Goal: Task Accomplishment & Management: Complete application form

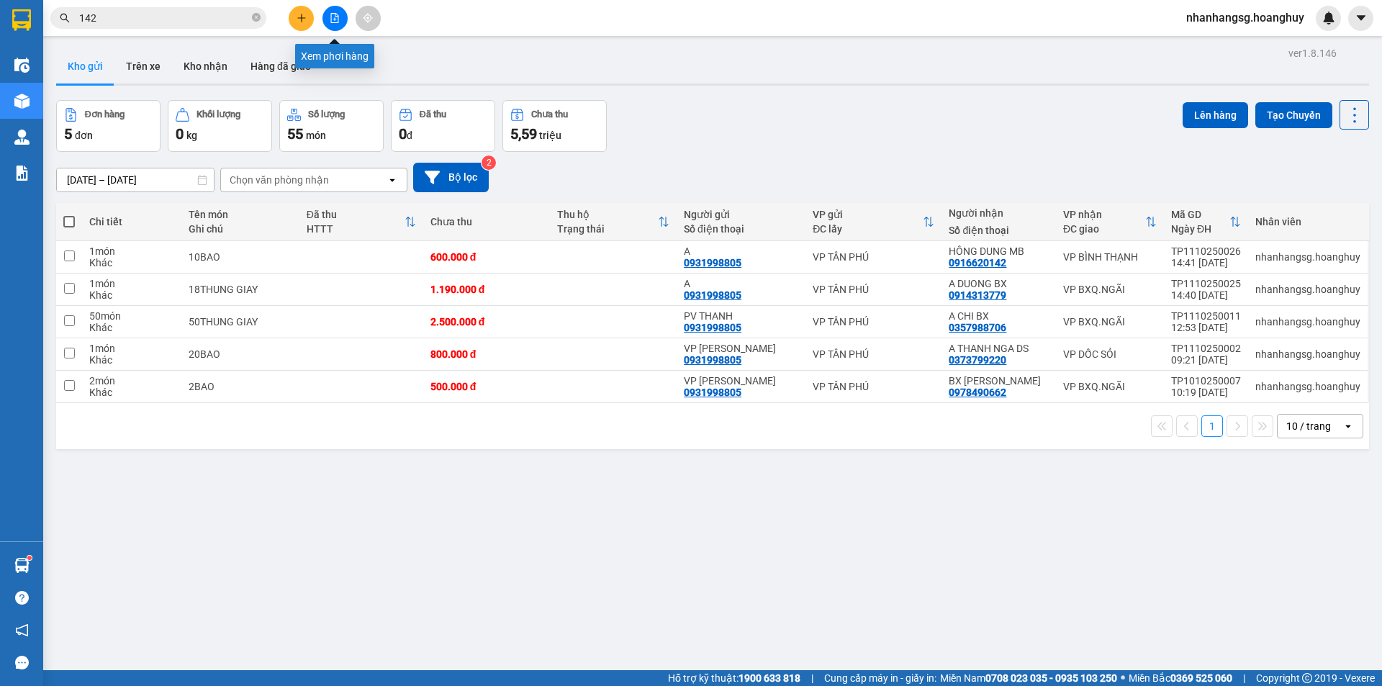
click at [339, 24] on button at bounding box center [334, 18] width 25 height 25
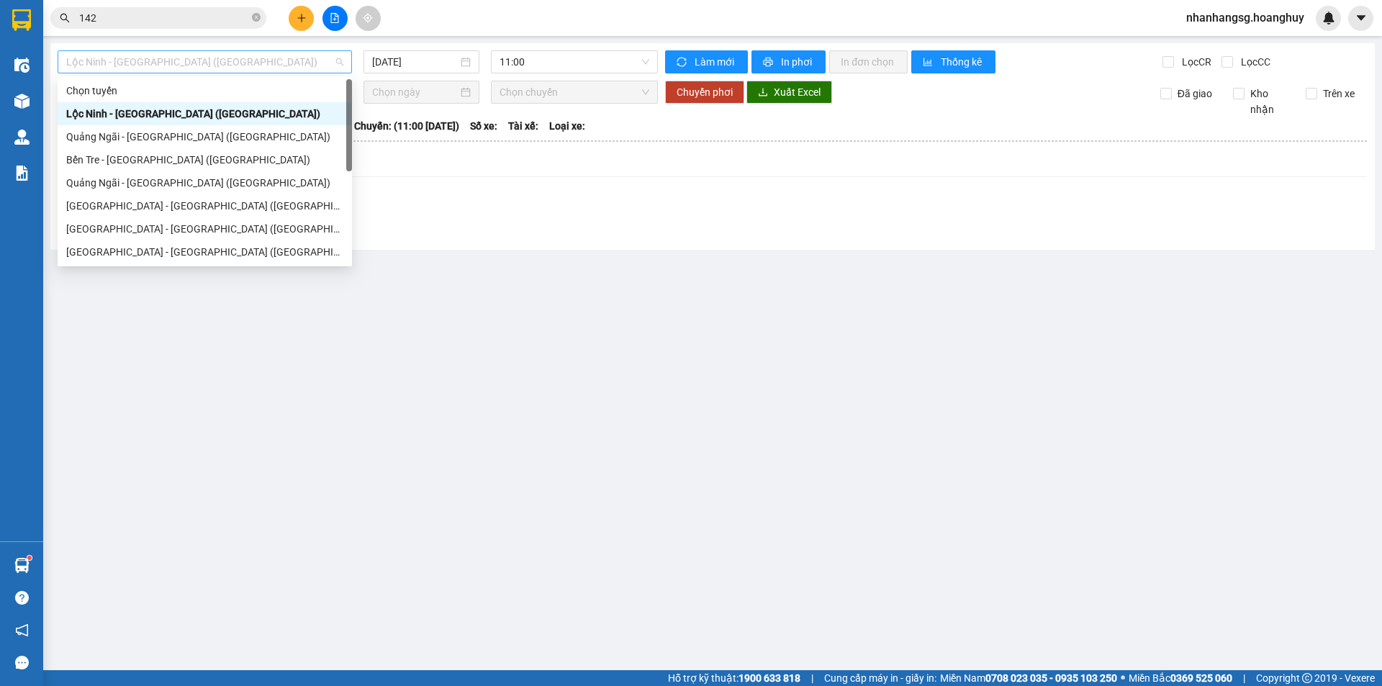
click at [200, 63] on span "Lộc Ninh - [GEOGRAPHIC_DATA] ([GEOGRAPHIC_DATA])" at bounding box center [204, 62] width 277 height 22
click at [139, 207] on div "[GEOGRAPHIC_DATA] - [GEOGRAPHIC_DATA] ([GEOGRAPHIC_DATA])" at bounding box center [204, 206] width 277 height 16
type input "[DATE]"
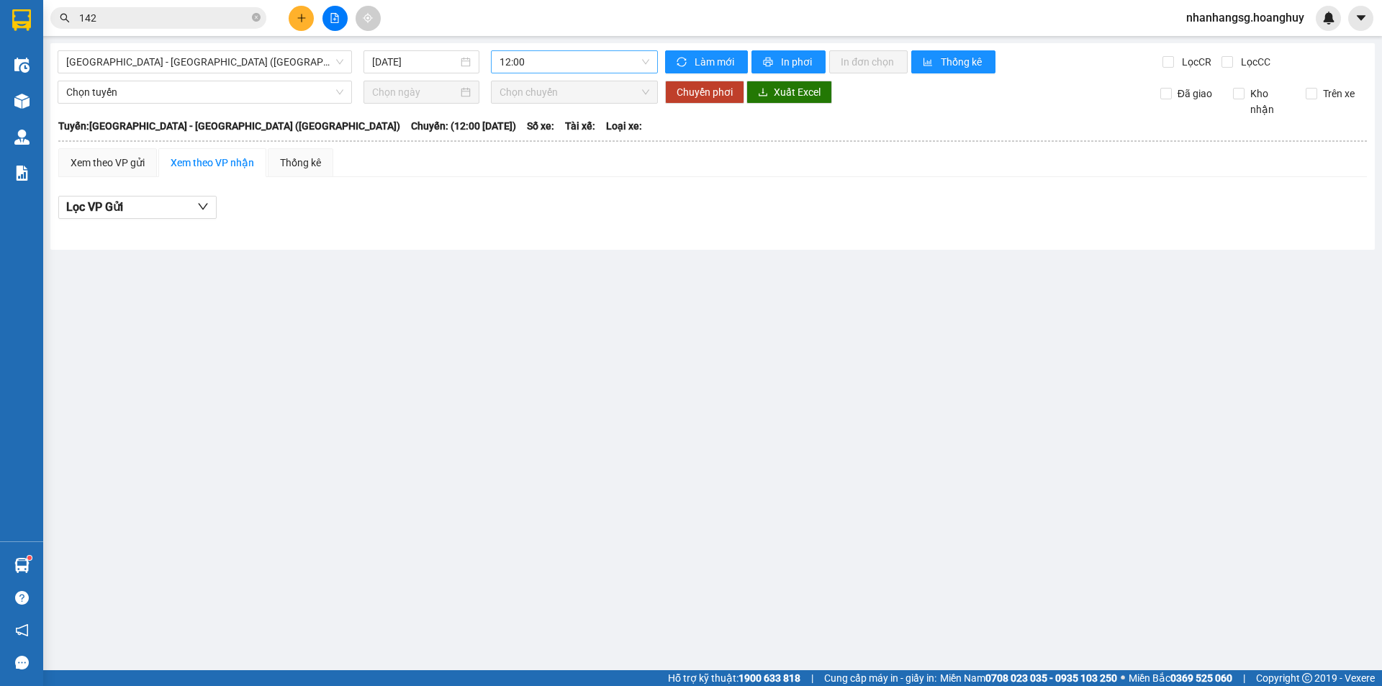
click at [510, 53] on span "12:00" at bounding box center [574, 62] width 150 height 22
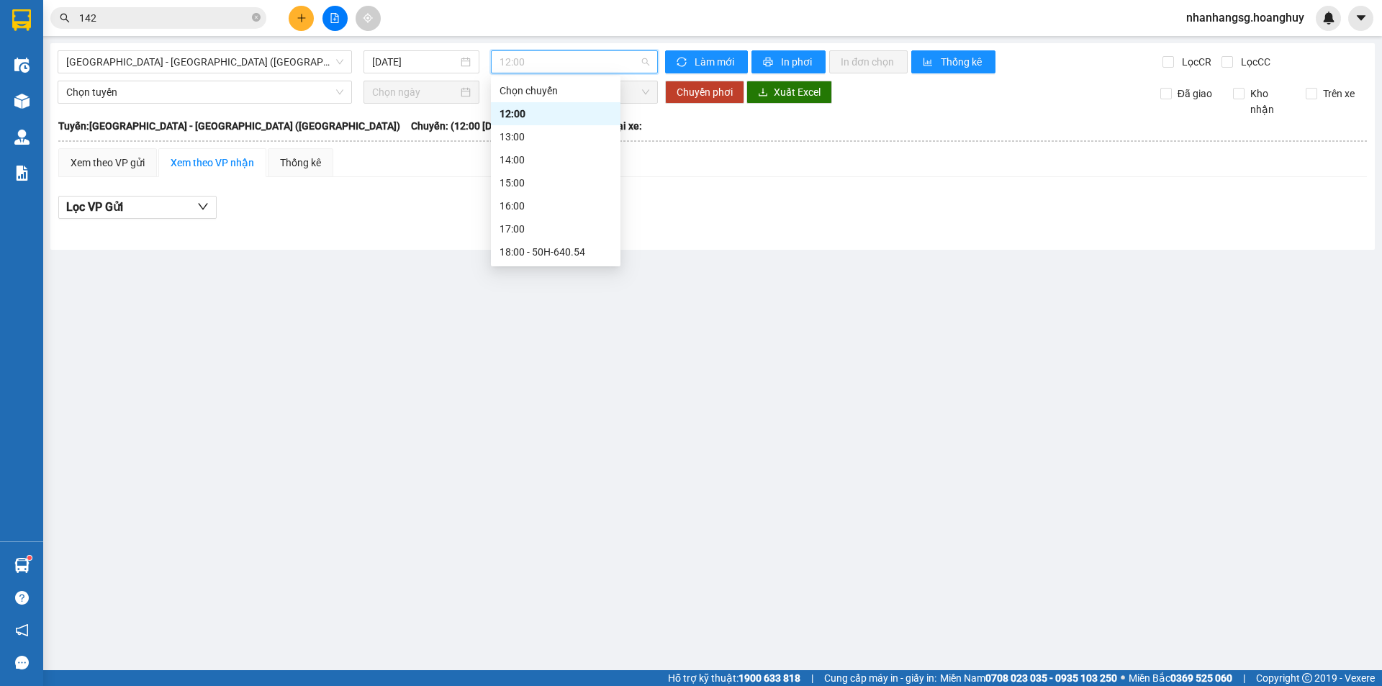
click at [510, 53] on span "12:00" at bounding box center [574, 62] width 150 height 22
click at [537, 255] on div "18:00 - 50H-640.54" at bounding box center [555, 252] width 112 height 16
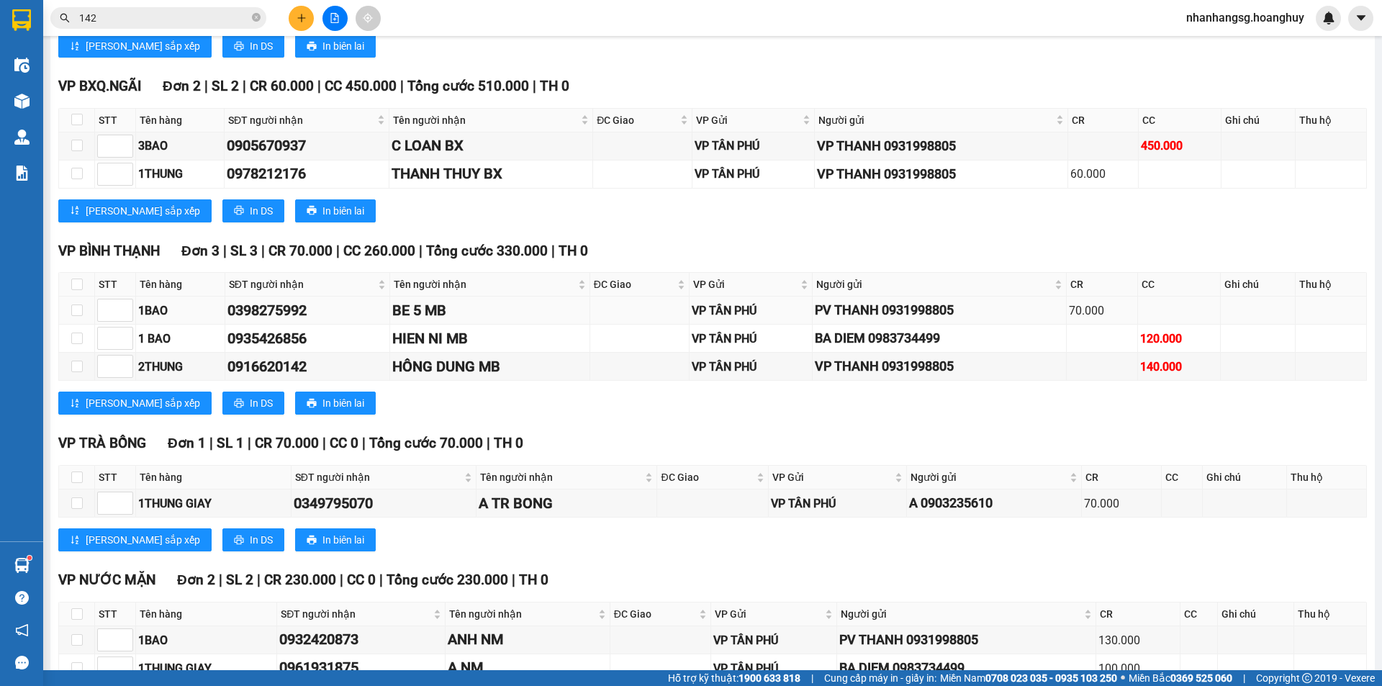
scroll to position [880, 0]
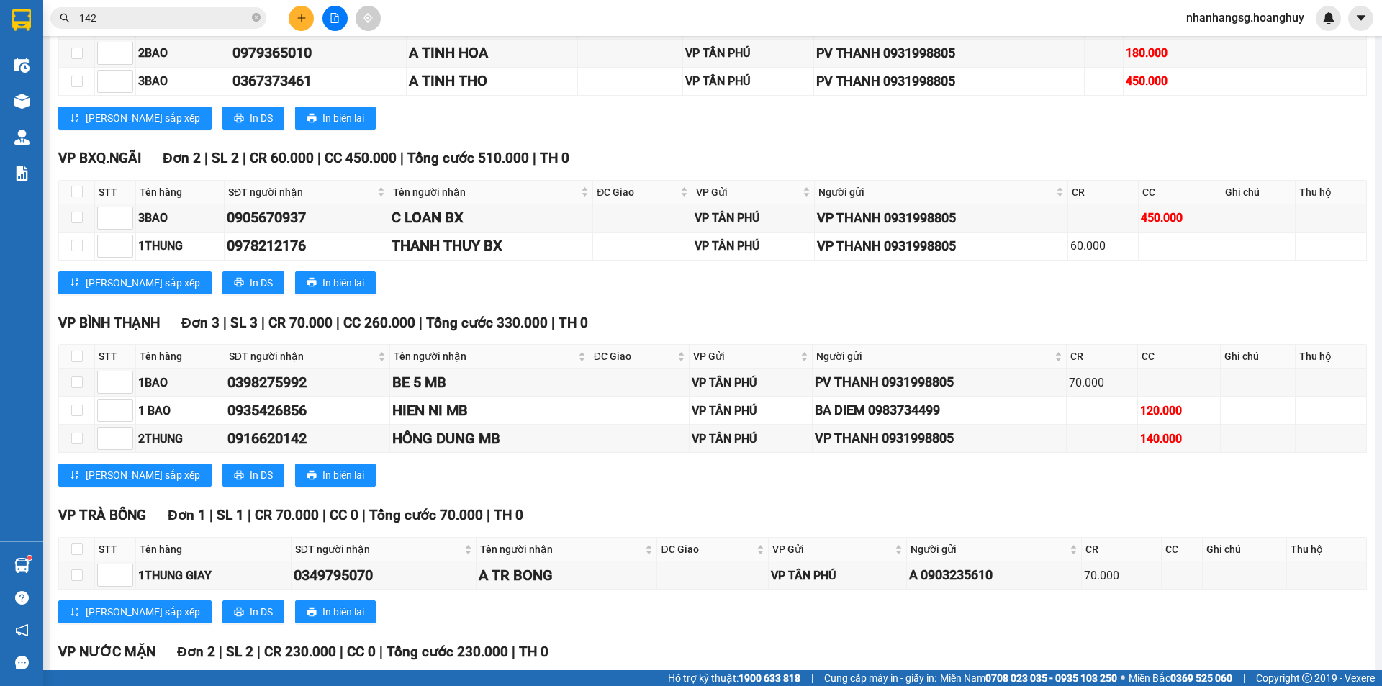
click at [302, 20] on icon "plus" at bounding box center [301, 18] width 10 height 10
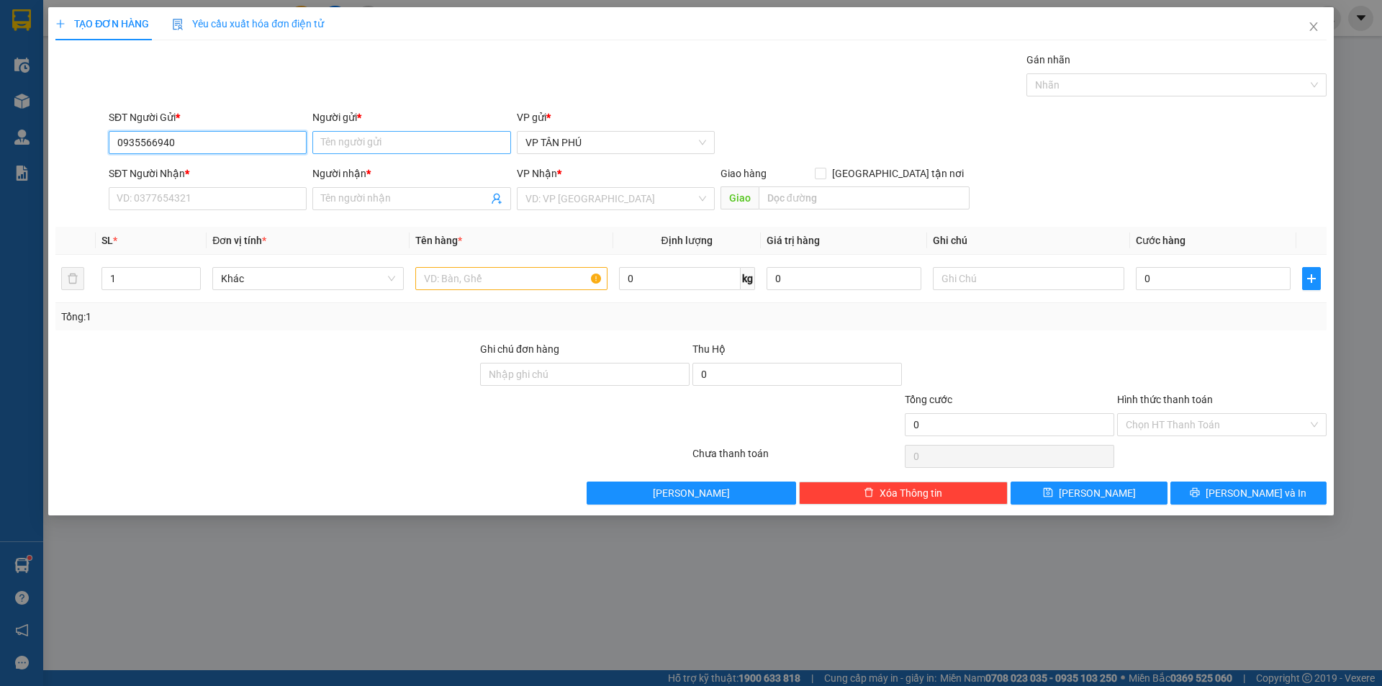
type input "0935566940"
click at [356, 141] on input "Người gửi *" at bounding box center [411, 142] width 198 height 23
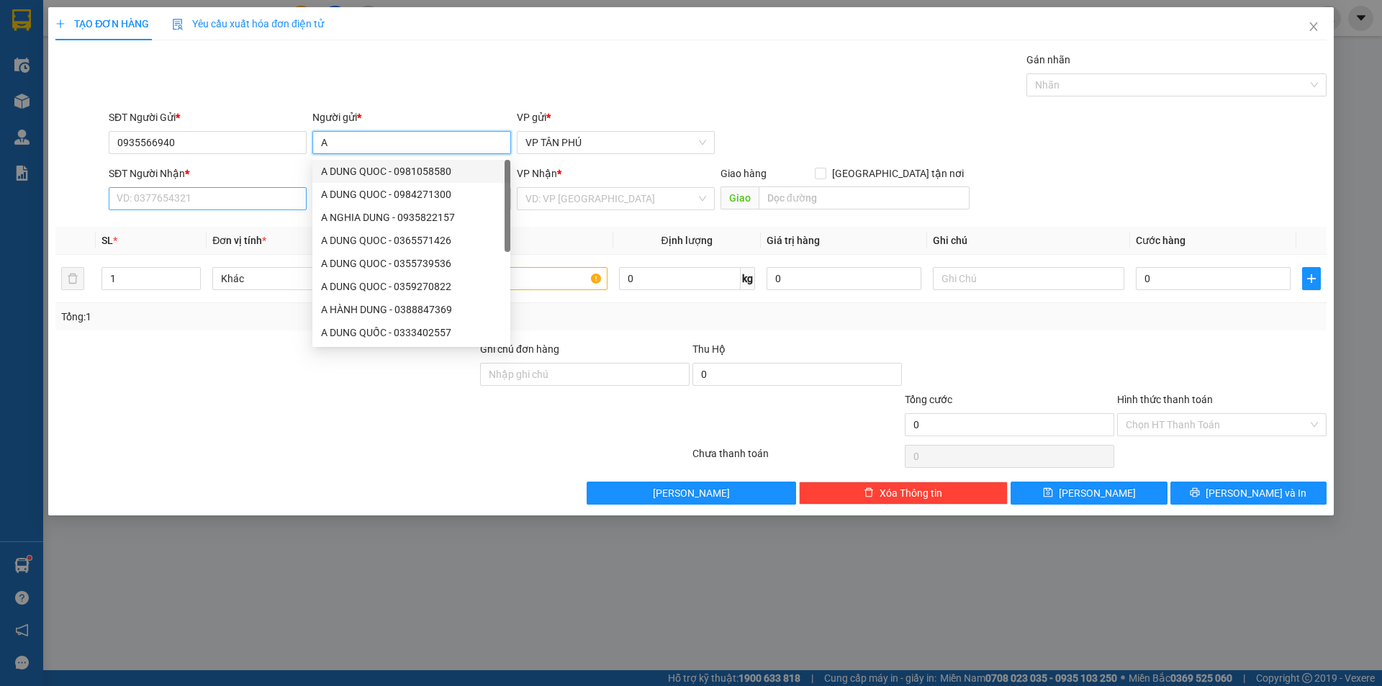
type input "A"
click at [271, 200] on input "SĐT Người Nhận *" at bounding box center [208, 198] width 198 height 23
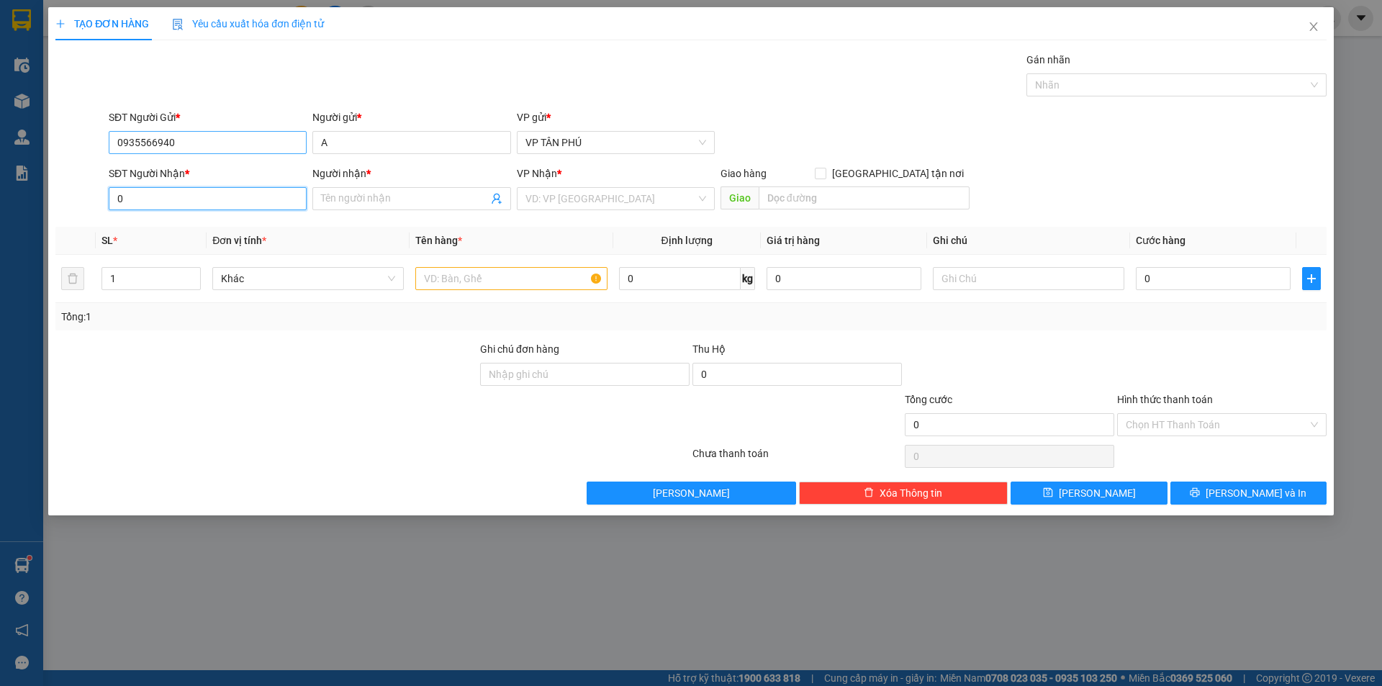
type input "0"
click at [218, 147] on input "0935566940" at bounding box center [208, 142] width 198 height 23
type input "0707573704"
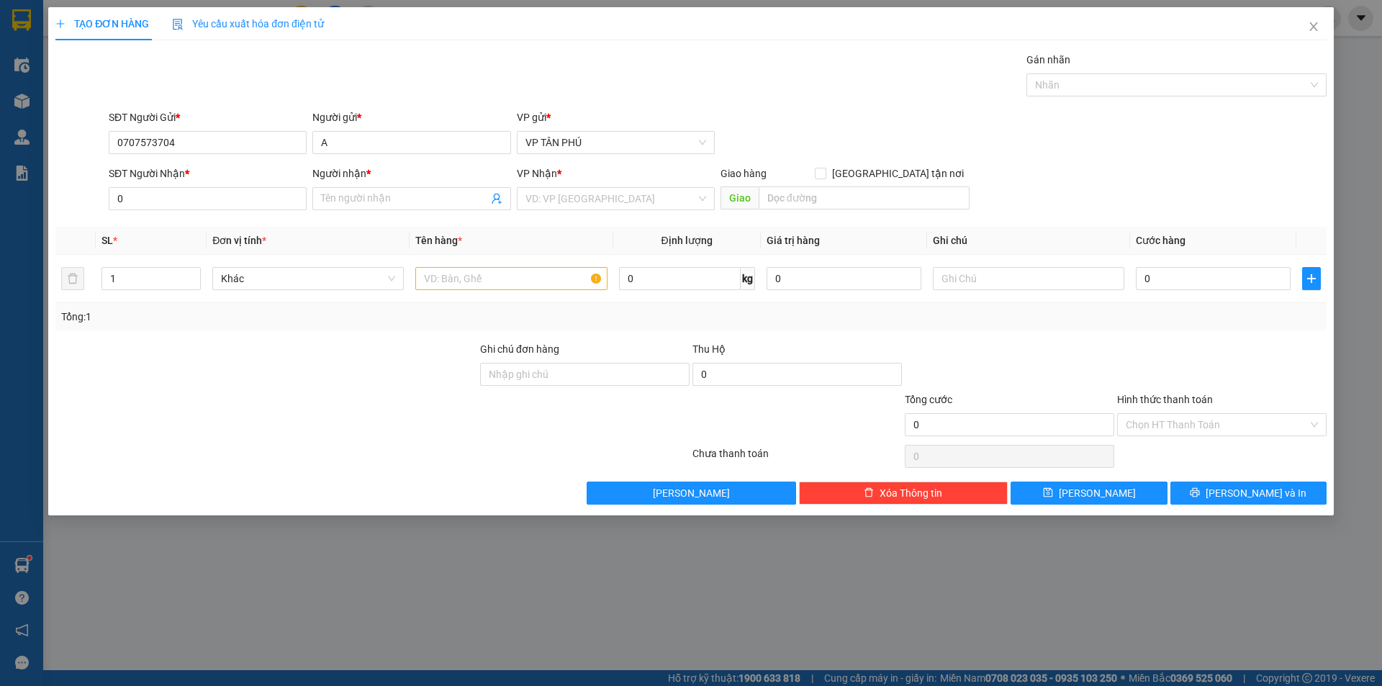
click at [233, 210] on div "SĐT Người Nhận * 0" at bounding box center [208, 191] width 198 height 50
click at [235, 203] on input "0" at bounding box center [208, 198] width 198 height 23
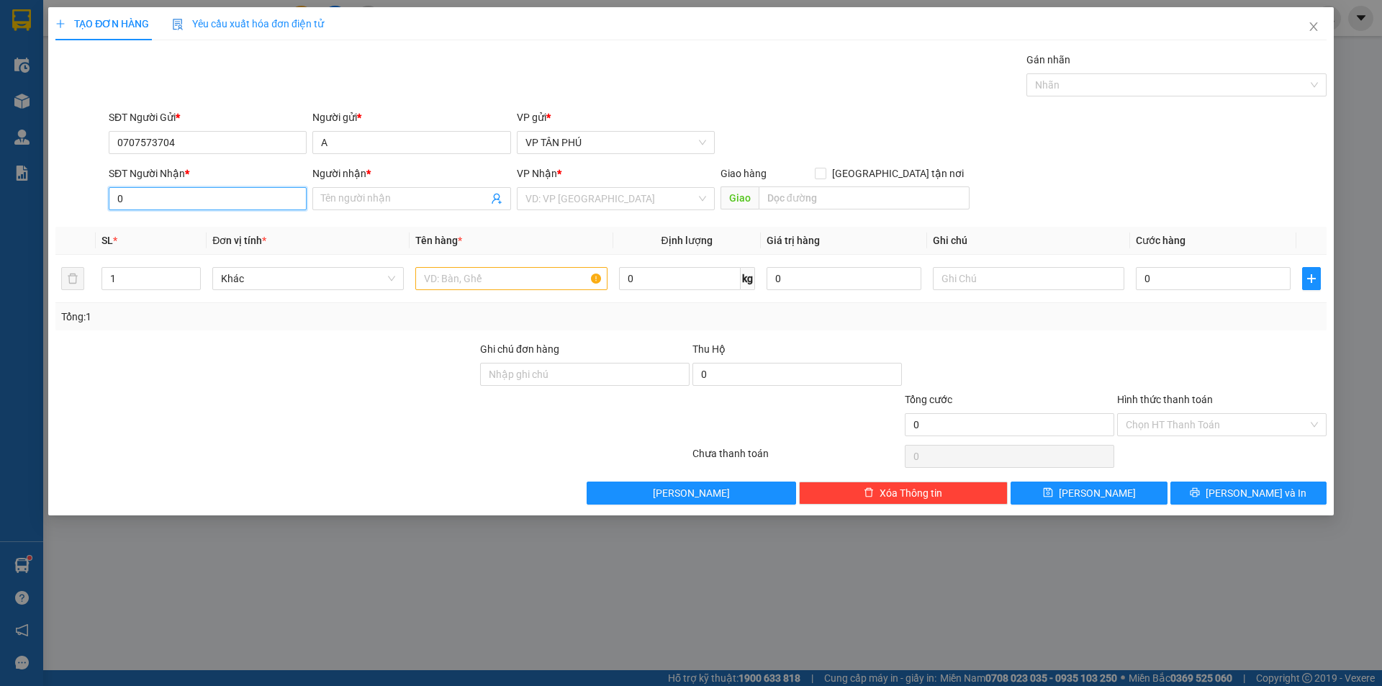
click at [235, 203] on input "0" at bounding box center [208, 198] width 198 height 23
click at [211, 221] on div "0935566940 - K" at bounding box center [207, 227] width 181 height 16
type input "0935566940"
type input "K"
click at [211, 221] on div "0935566940 - K" at bounding box center [207, 227] width 181 height 16
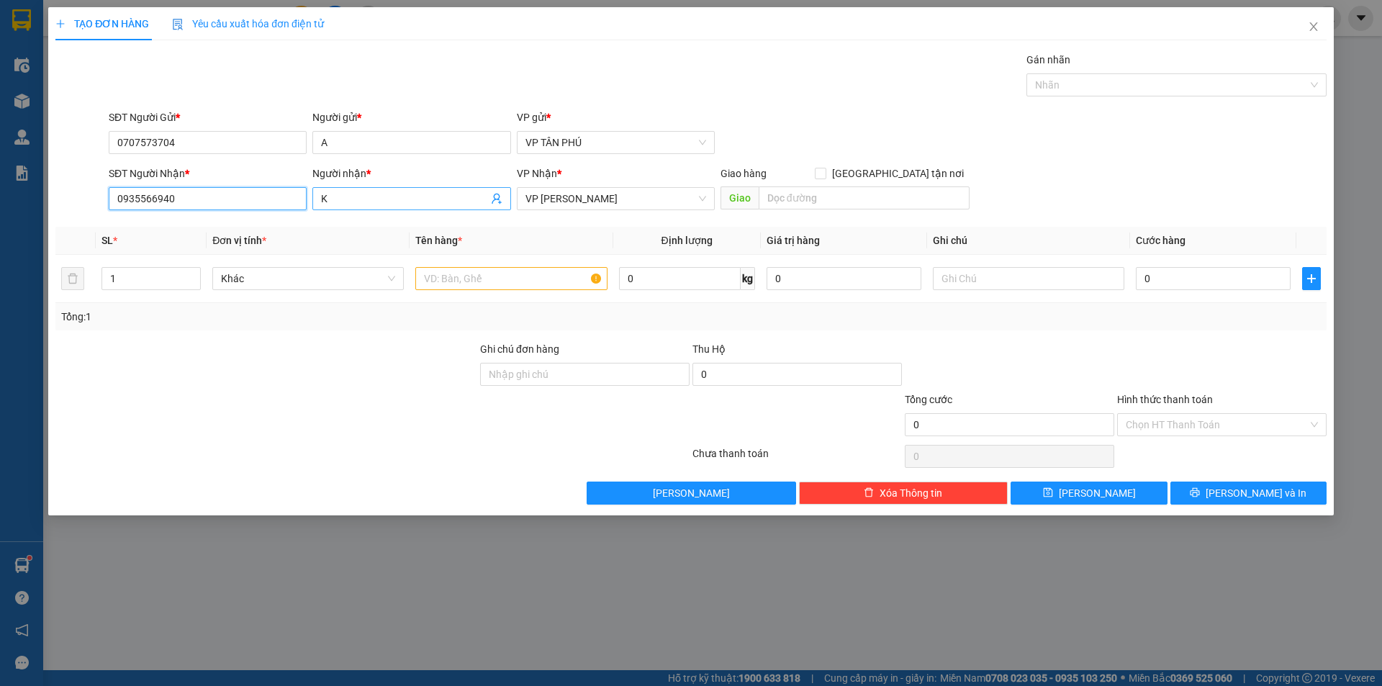
type input "0935566940"
click at [374, 190] on span "K" at bounding box center [411, 198] width 198 height 23
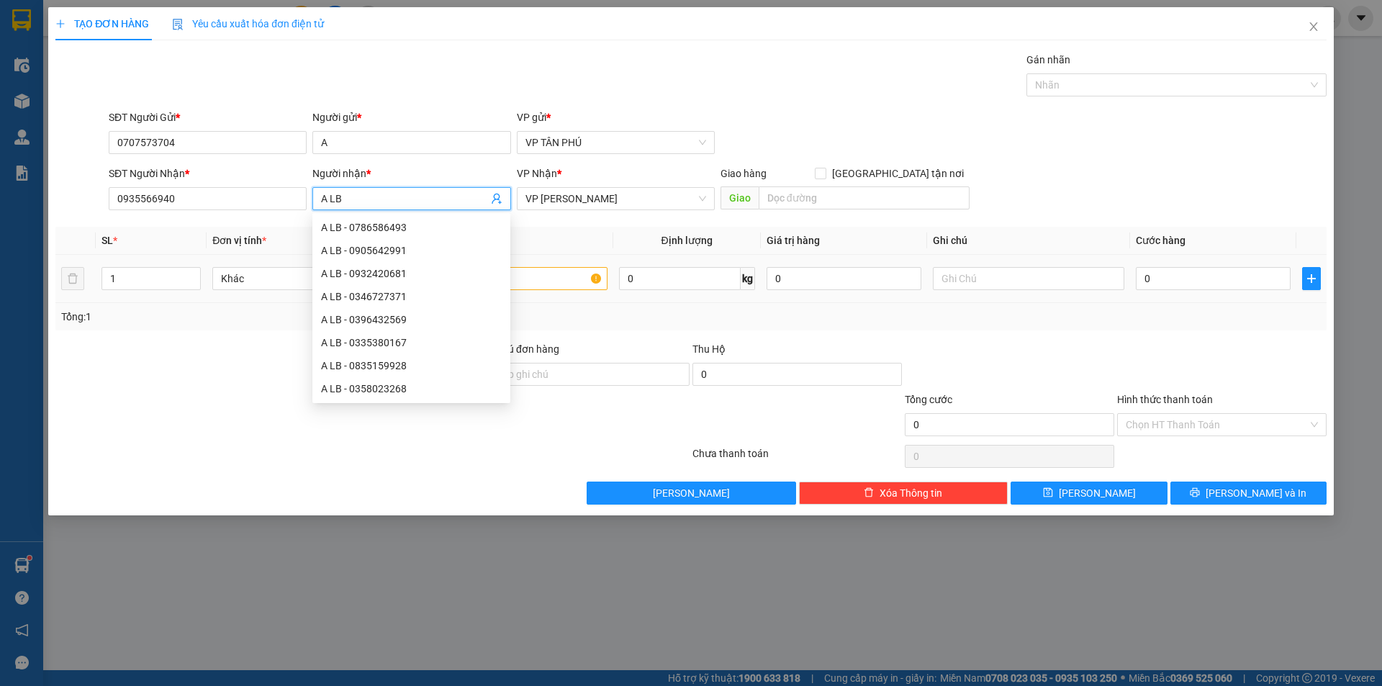
type input "A LB"
click at [562, 273] on input "text" at bounding box center [510, 278] width 191 height 23
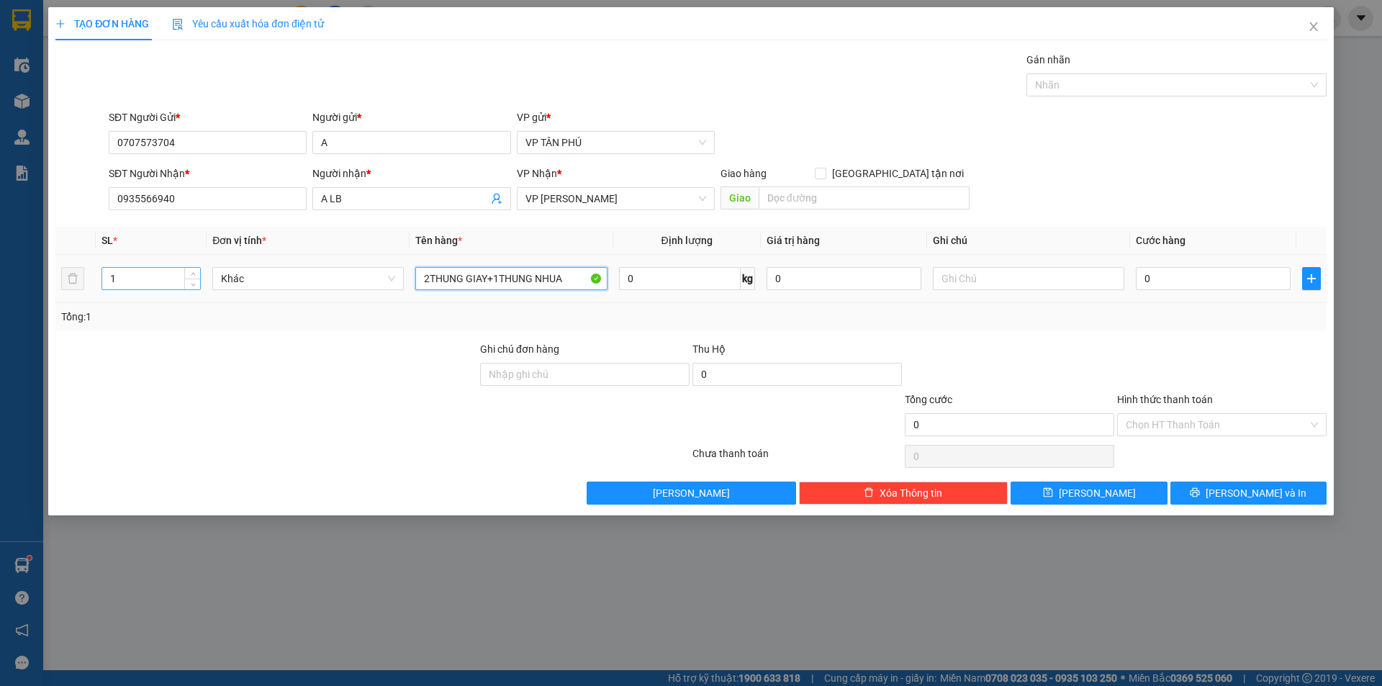
type input "2THUNG GIAY+1THUNG NHUA"
click at [161, 270] on input "1" at bounding box center [151, 279] width 98 height 22
type input "3"
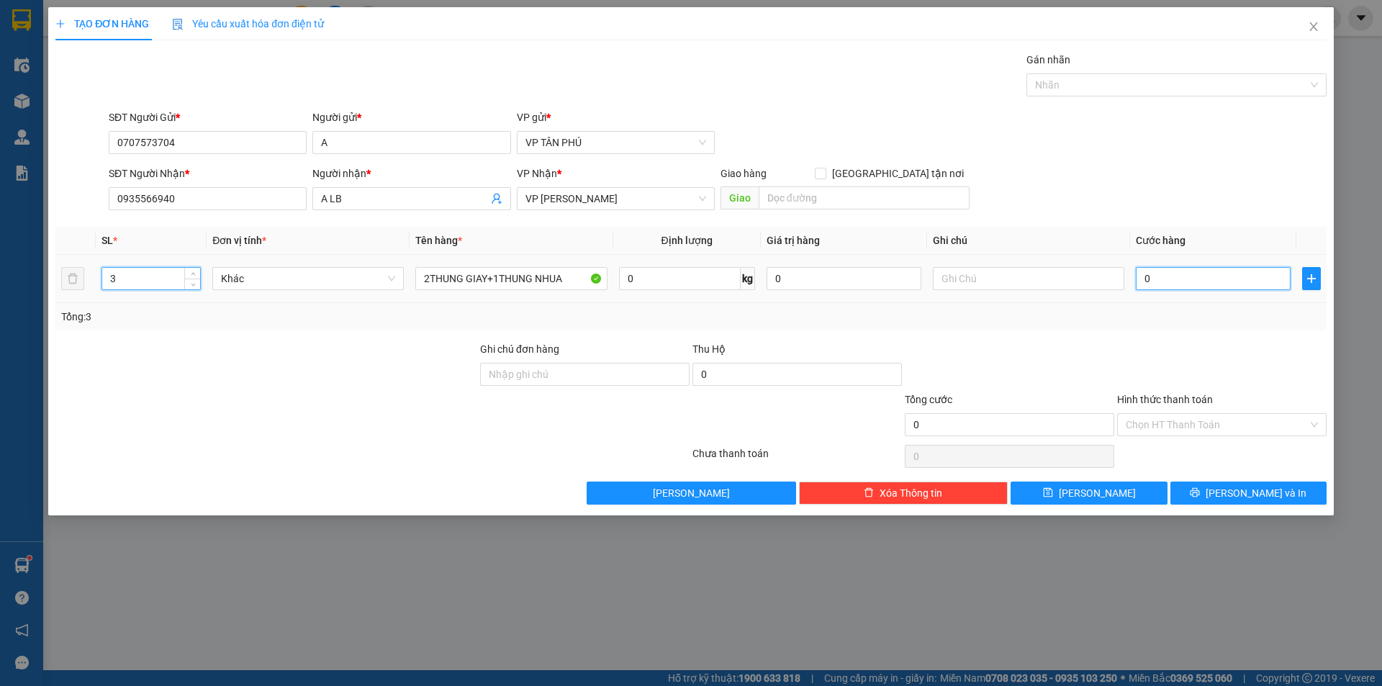
click at [1180, 273] on input "0" at bounding box center [1213, 278] width 155 height 23
type input "3"
type input "30"
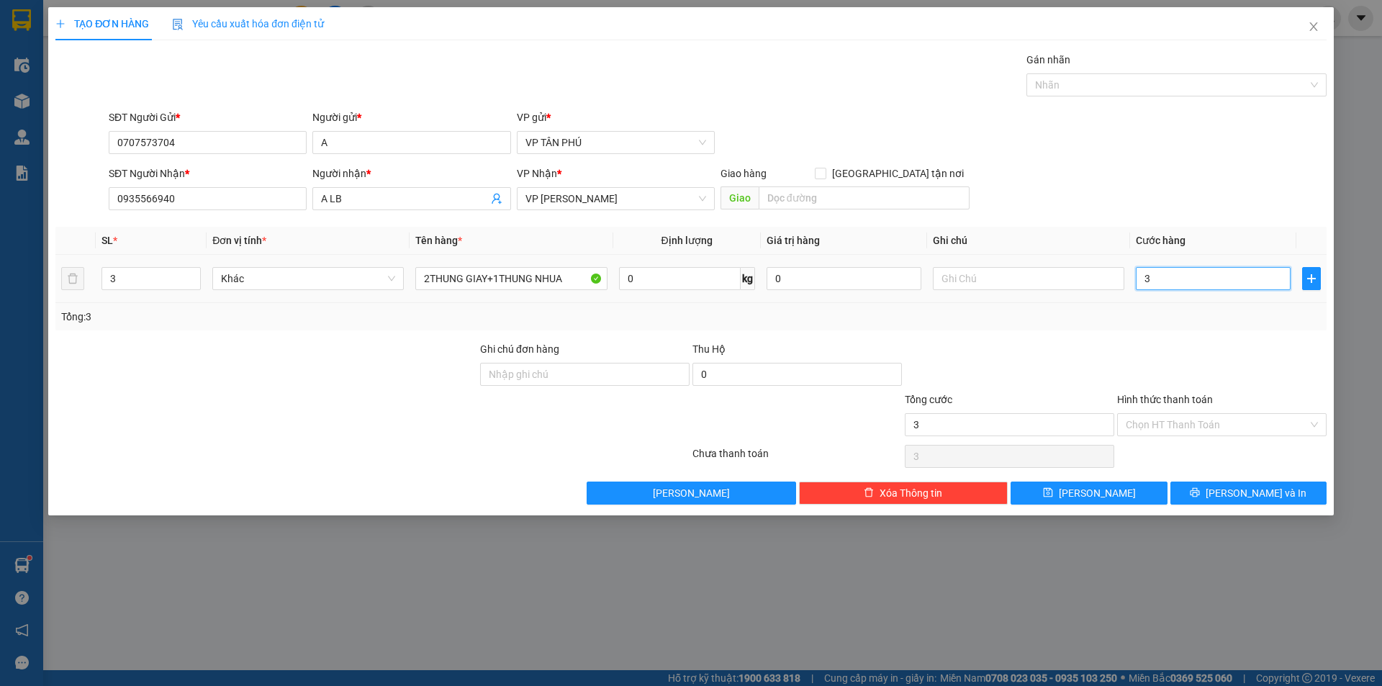
type input "30"
type input "300"
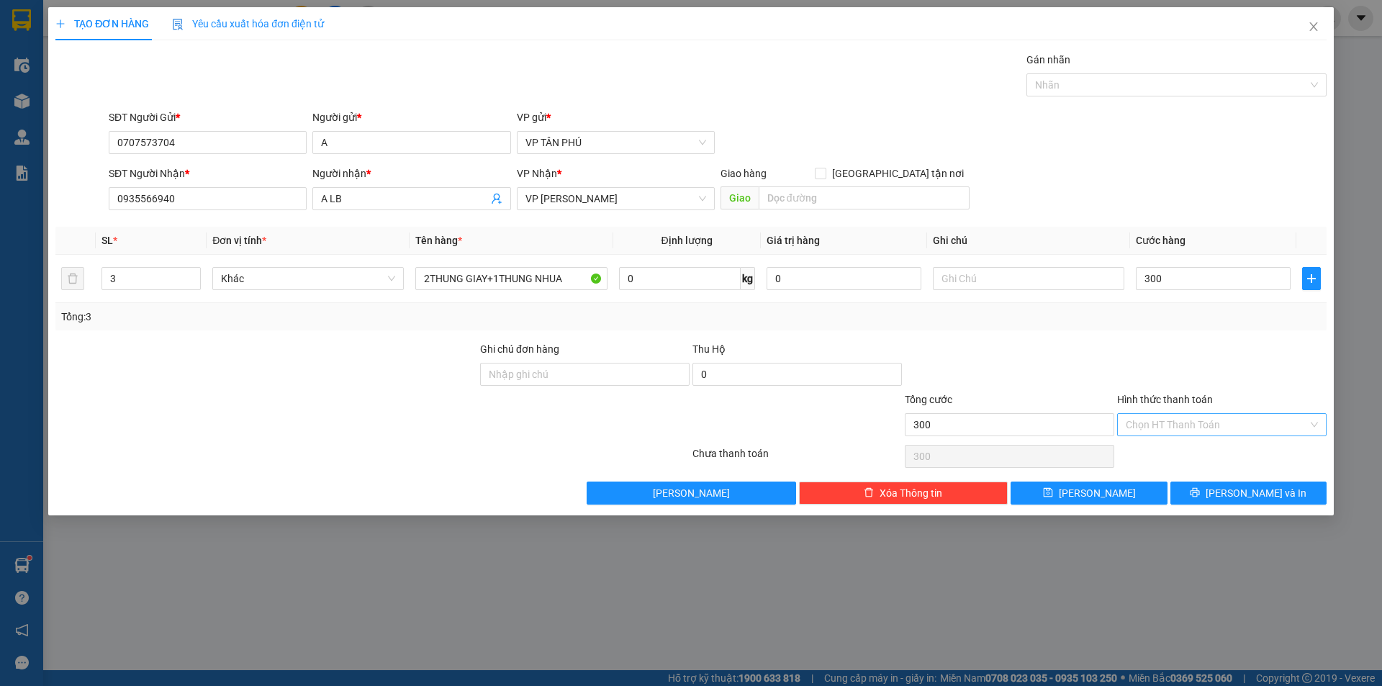
click at [1164, 427] on input "Hình thức thanh toán" at bounding box center [1217, 425] width 182 height 22
type input "300.000"
click at [1164, 427] on input "Hình thức thanh toán" at bounding box center [1217, 425] width 182 height 22
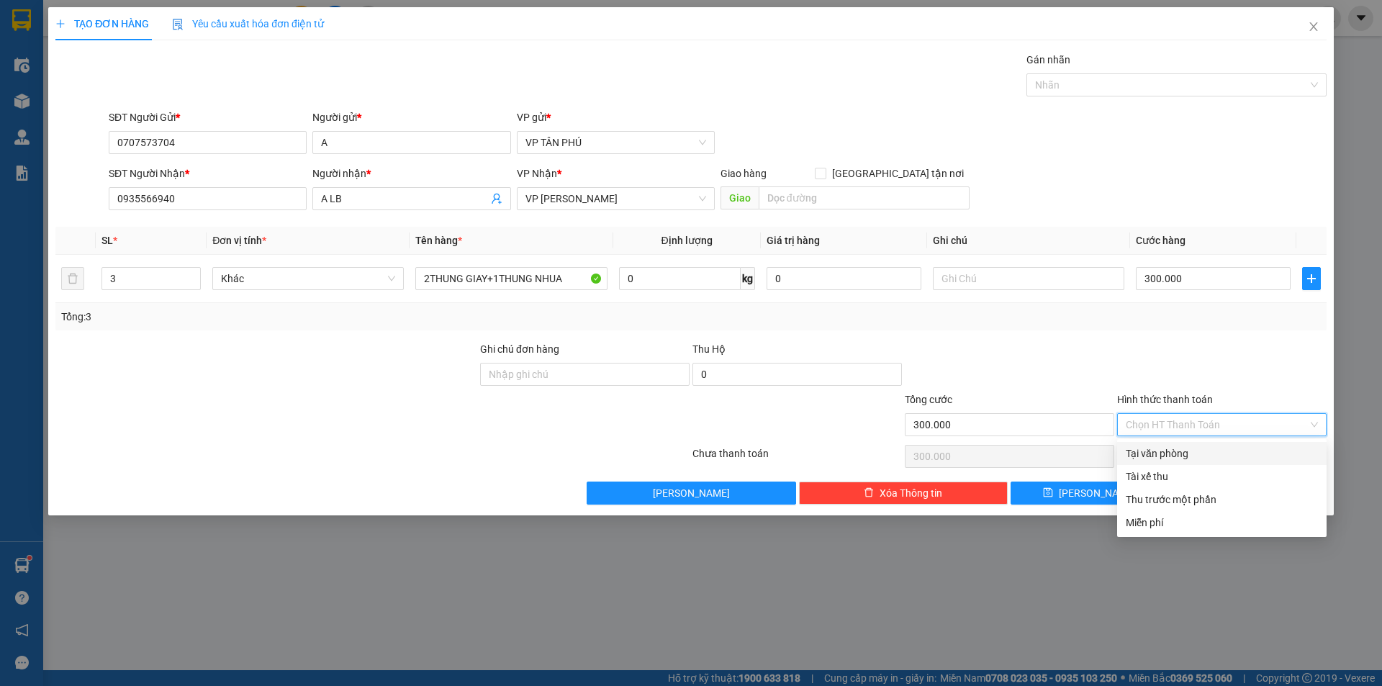
click at [1157, 450] on div "Tại văn phòng" at bounding box center [1222, 453] width 192 height 16
type input "0"
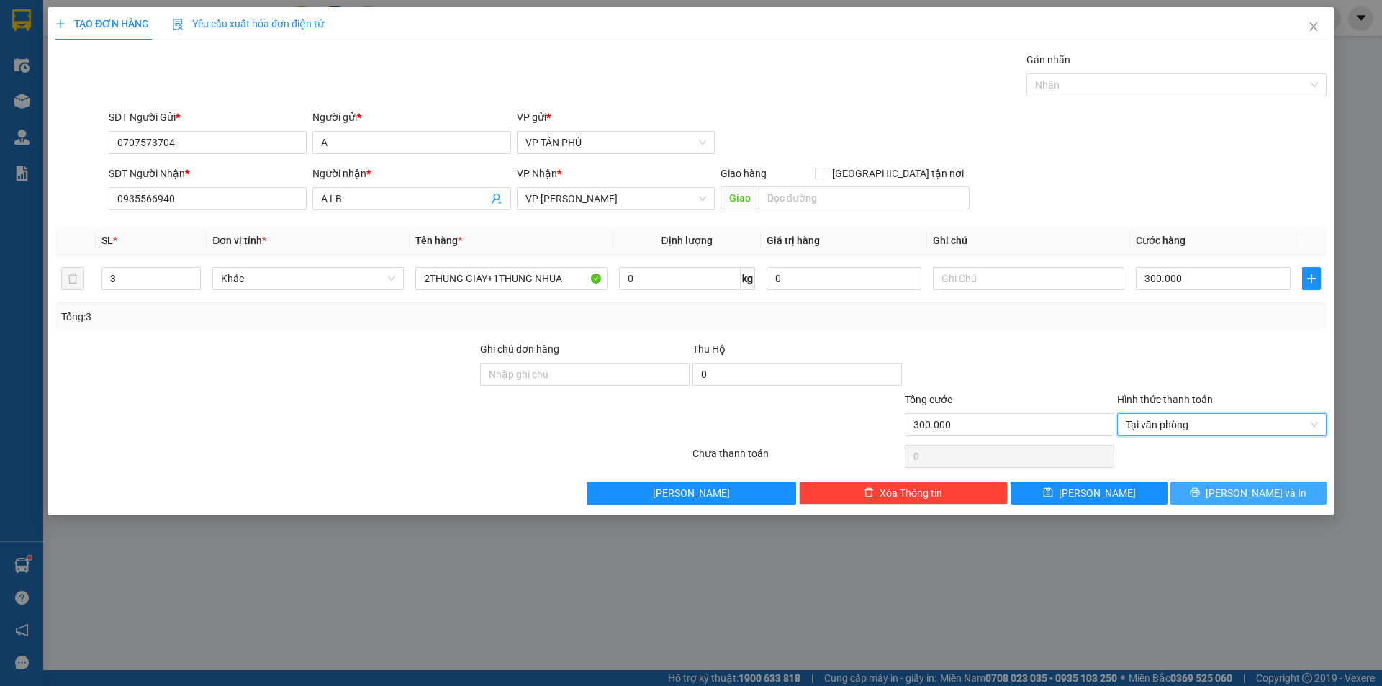
click at [1195, 489] on button "[PERSON_NAME] và In" at bounding box center [1248, 492] width 156 height 23
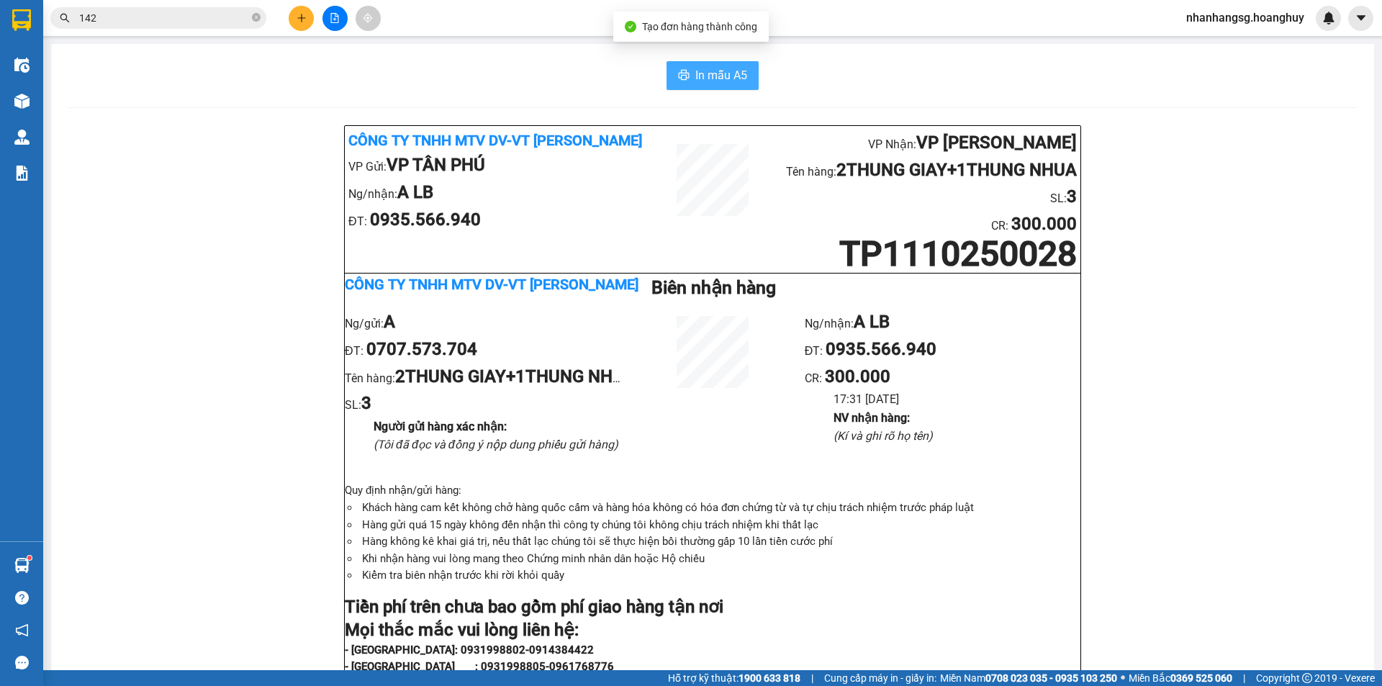
click at [712, 71] on span "In mẫu A5" at bounding box center [721, 75] width 52 height 18
click at [253, 19] on icon "close-circle" at bounding box center [256, 17] width 9 height 9
click at [253, 19] on span at bounding box center [256, 18] width 9 height 16
click at [203, 16] on input "text" at bounding box center [164, 18] width 170 height 16
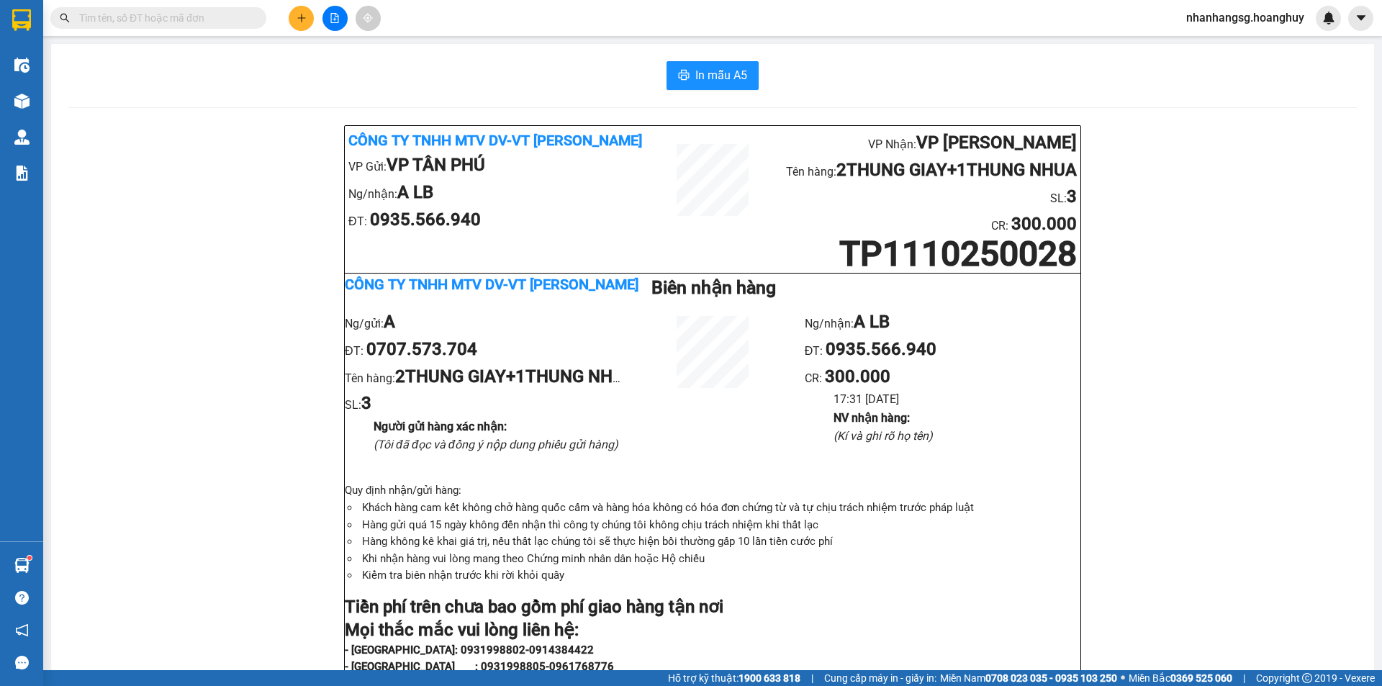
click at [203, 16] on input "text" at bounding box center [164, 18] width 170 height 16
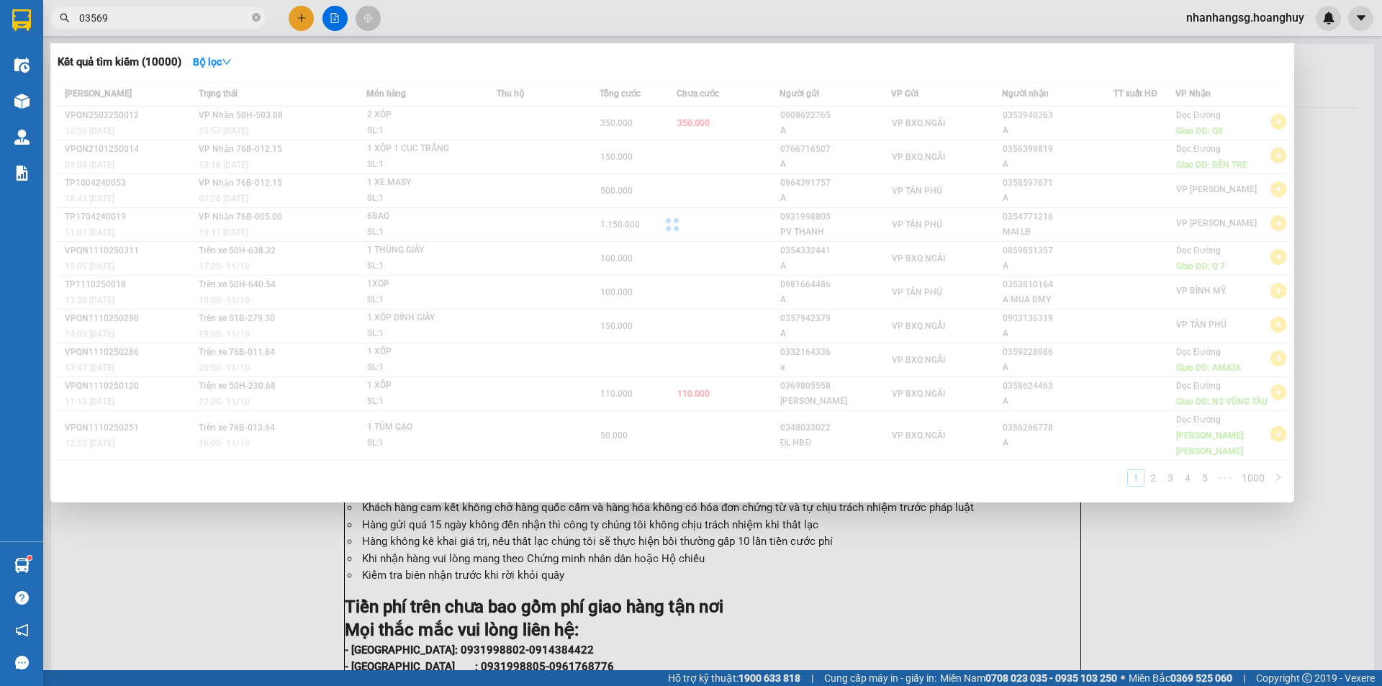
type input "035690"
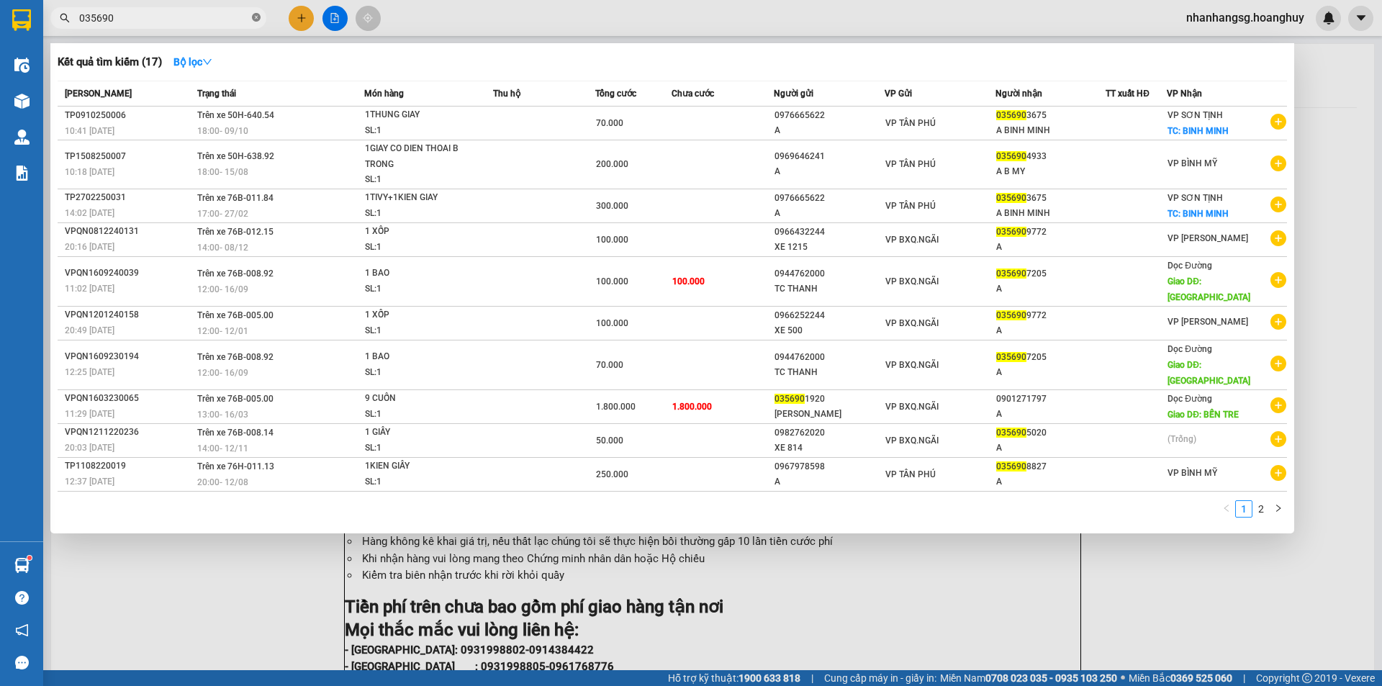
click at [253, 15] on icon "close-circle" at bounding box center [256, 17] width 9 height 9
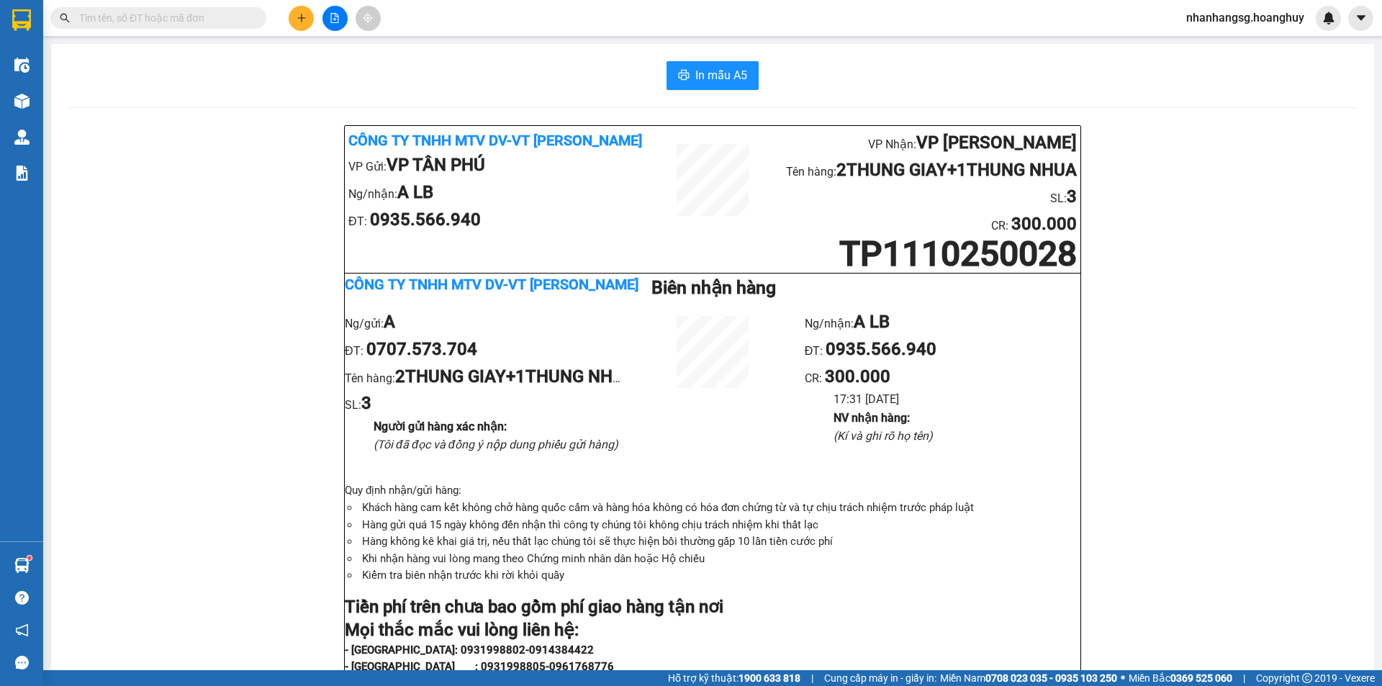
click at [297, 24] on button at bounding box center [301, 18] width 25 height 25
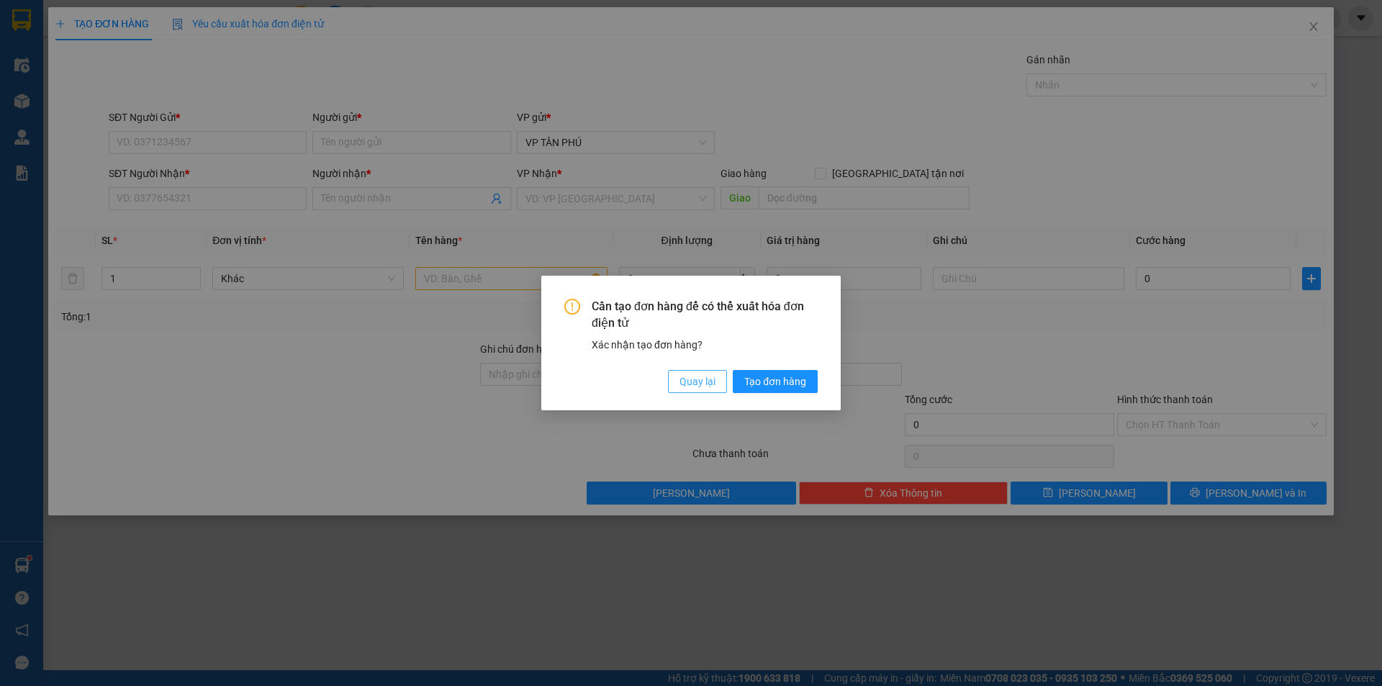
click at [691, 377] on span "Quay lại" at bounding box center [697, 382] width 36 height 16
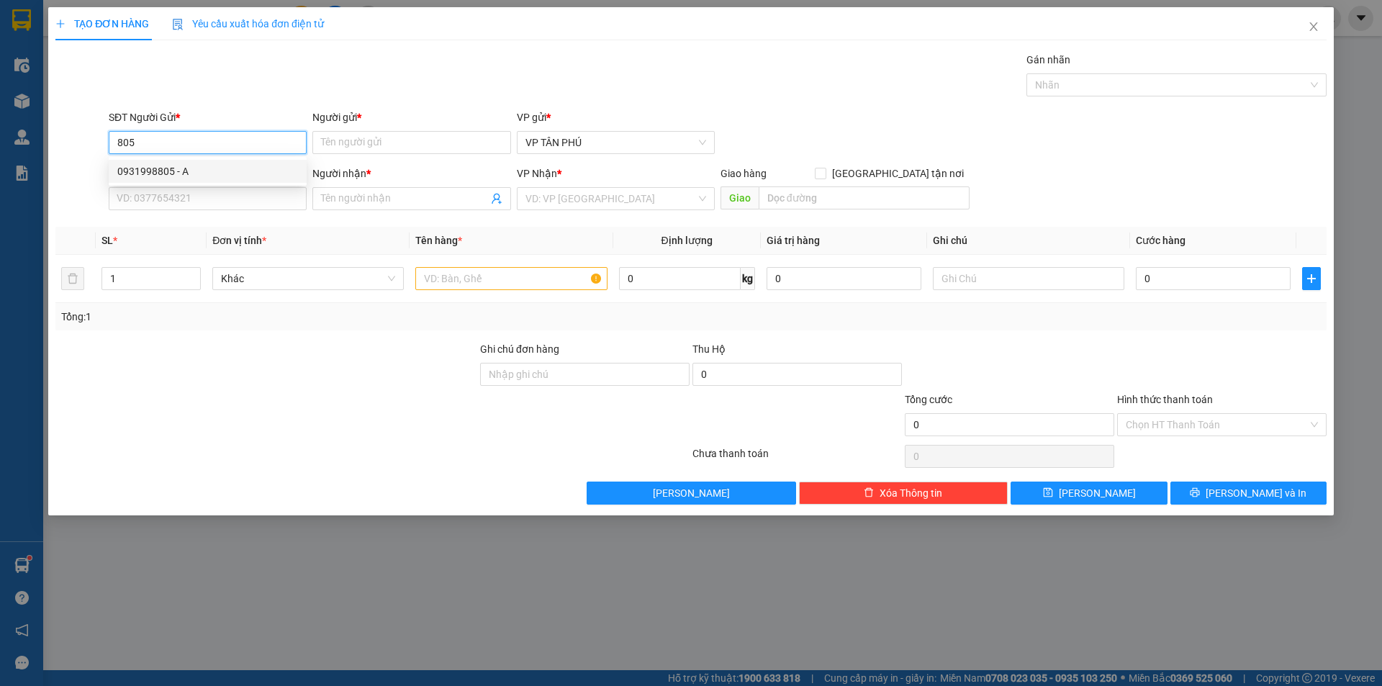
click at [194, 169] on div "0931998805 - A" at bounding box center [207, 171] width 181 height 16
type input "0931998805"
type input "A"
type input "0916620142"
type input "HÔNG DUNG MB"
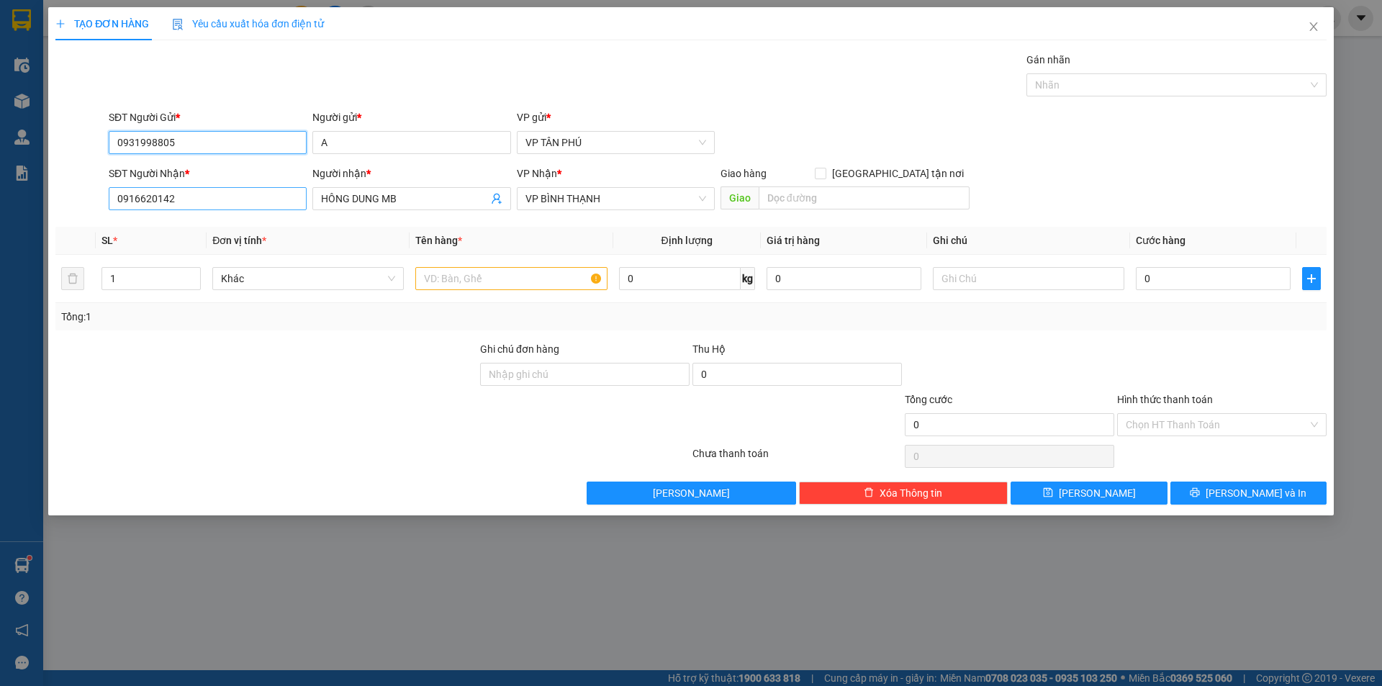
type input "0931998805"
click at [199, 194] on input "0916620142" at bounding box center [208, 198] width 198 height 23
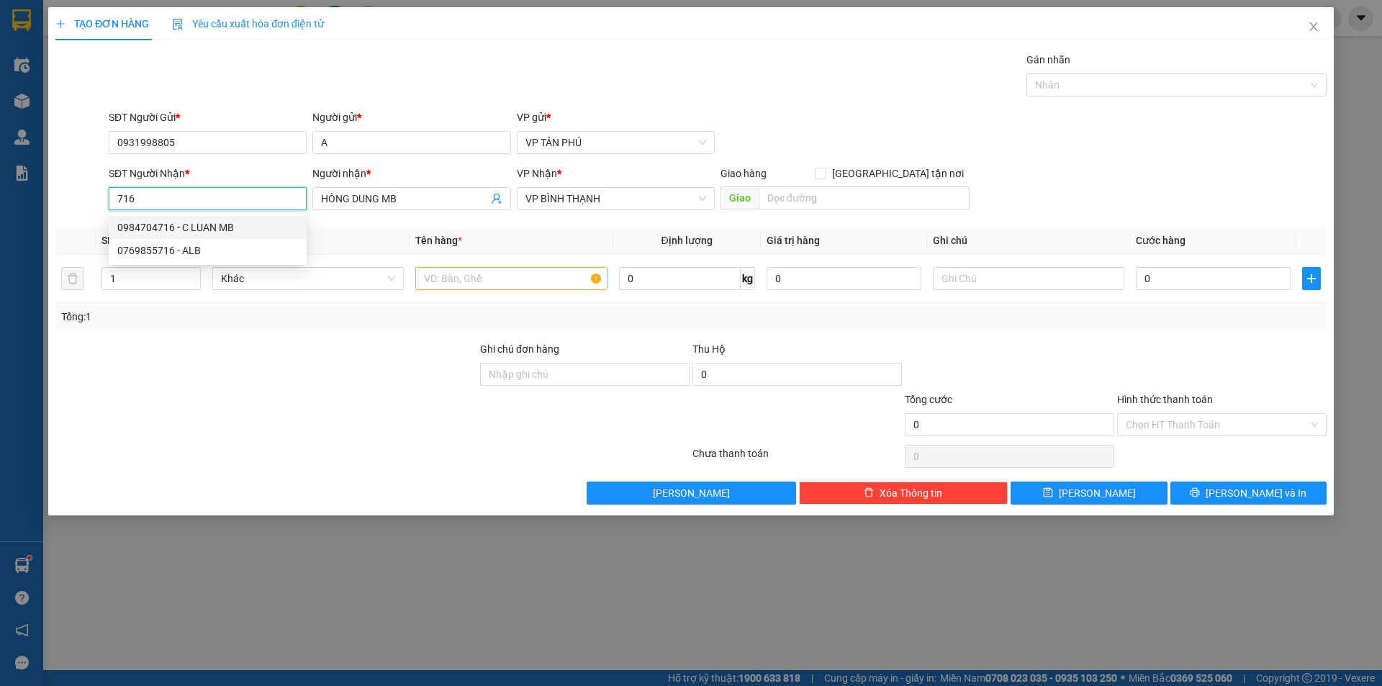
click at [222, 225] on div "0984704716 - C LUAN MB" at bounding box center [207, 227] width 181 height 16
type input "0984704716"
type input "C LUAN MB"
type input "0984704716"
click at [498, 273] on input "text" at bounding box center [510, 278] width 191 height 23
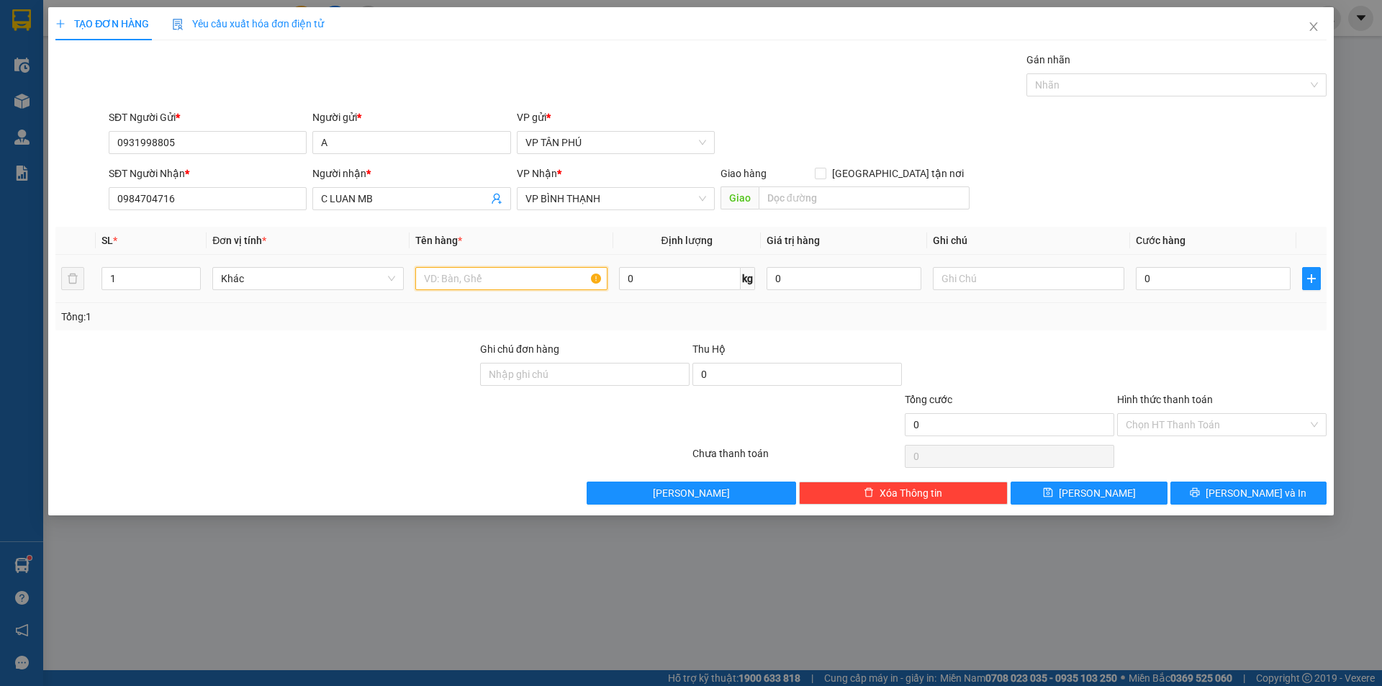
click at [498, 273] on input "text" at bounding box center [510, 278] width 191 height 23
type input "50CAP[100CAY]"
click at [1015, 276] on input "text" at bounding box center [1028, 278] width 191 height 23
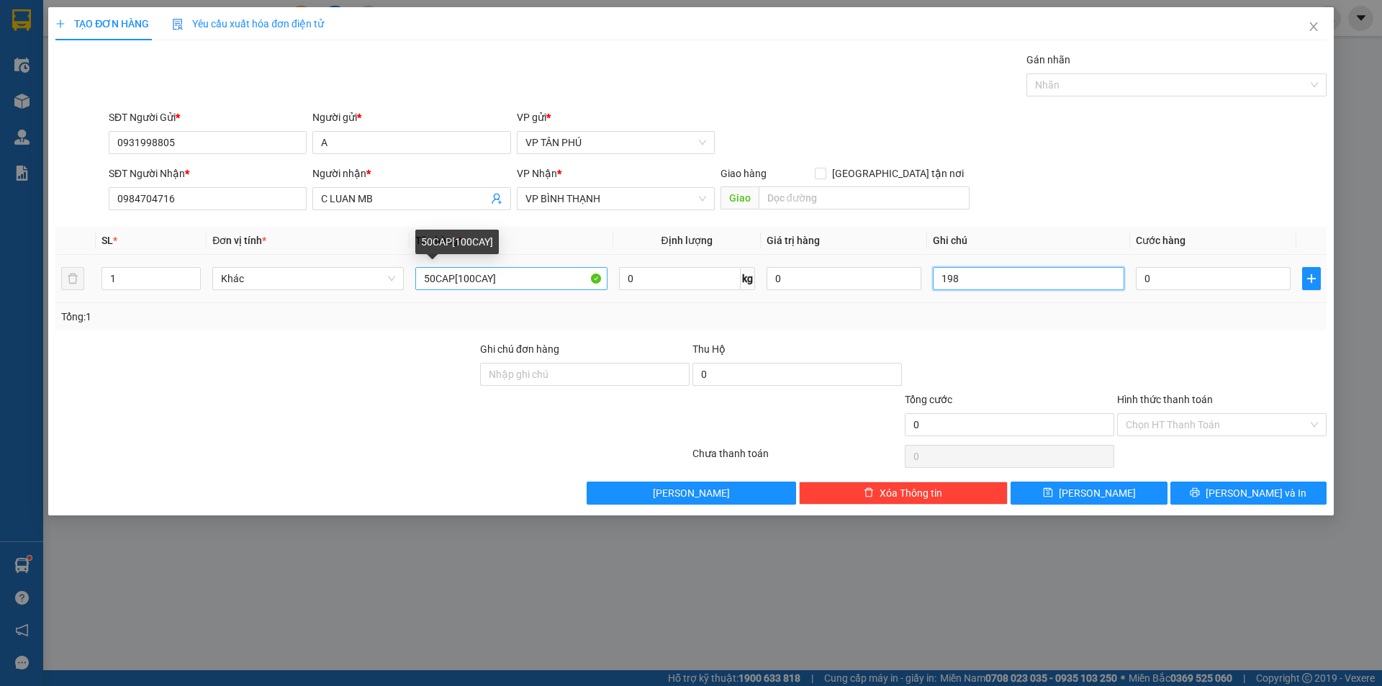
type input "198"
click at [435, 276] on input "50CAP[100CAY]" at bounding box center [510, 278] width 191 height 23
click at [468, 280] on input "25CAP[100CAY]" at bounding box center [510, 278] width 191 height 23
type input "25CAP[50CAY]"
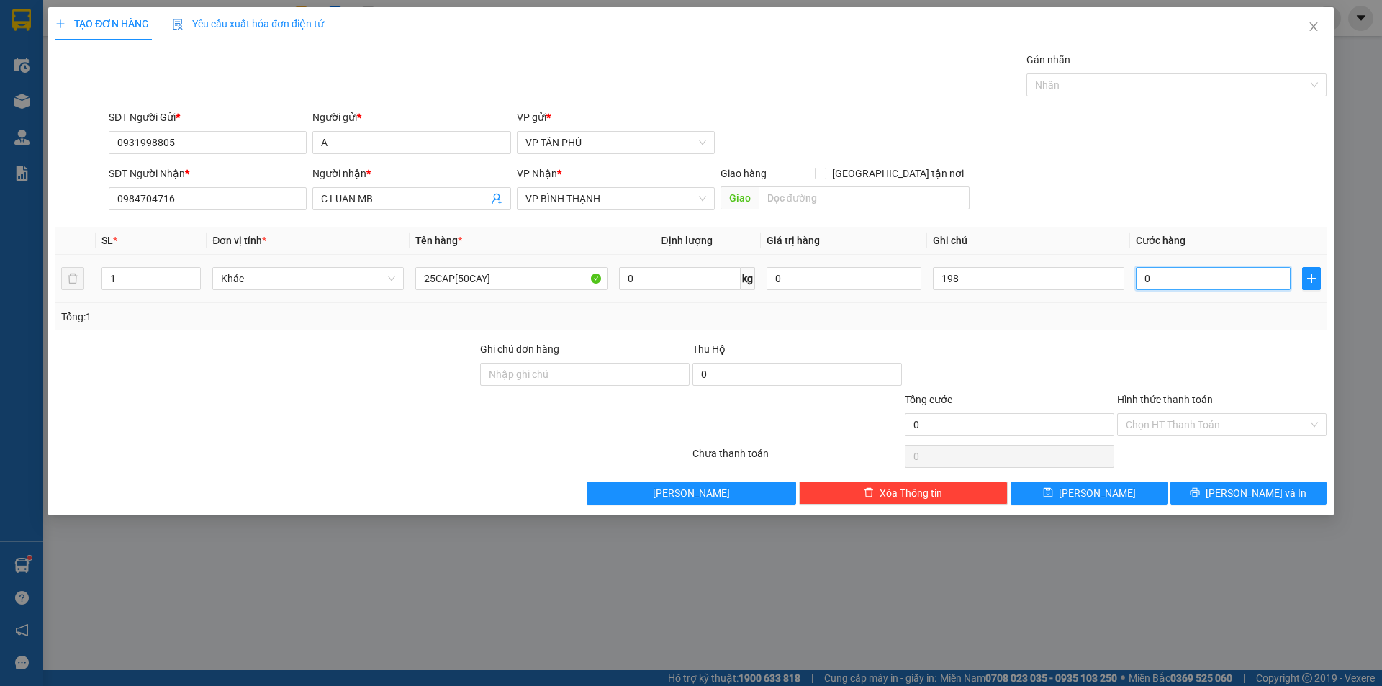
click at [1162, 274] on input "0" at bounding box center [1213, 278] width 155 height 23
click at [1004, 276] on input "198" at bounding box center [1028, 278] width 191 height 23
type input "198*1.7"
click at [1164, 276] on input "0" at bounding box center [1213, 278] width 155 height 23
type input "3"
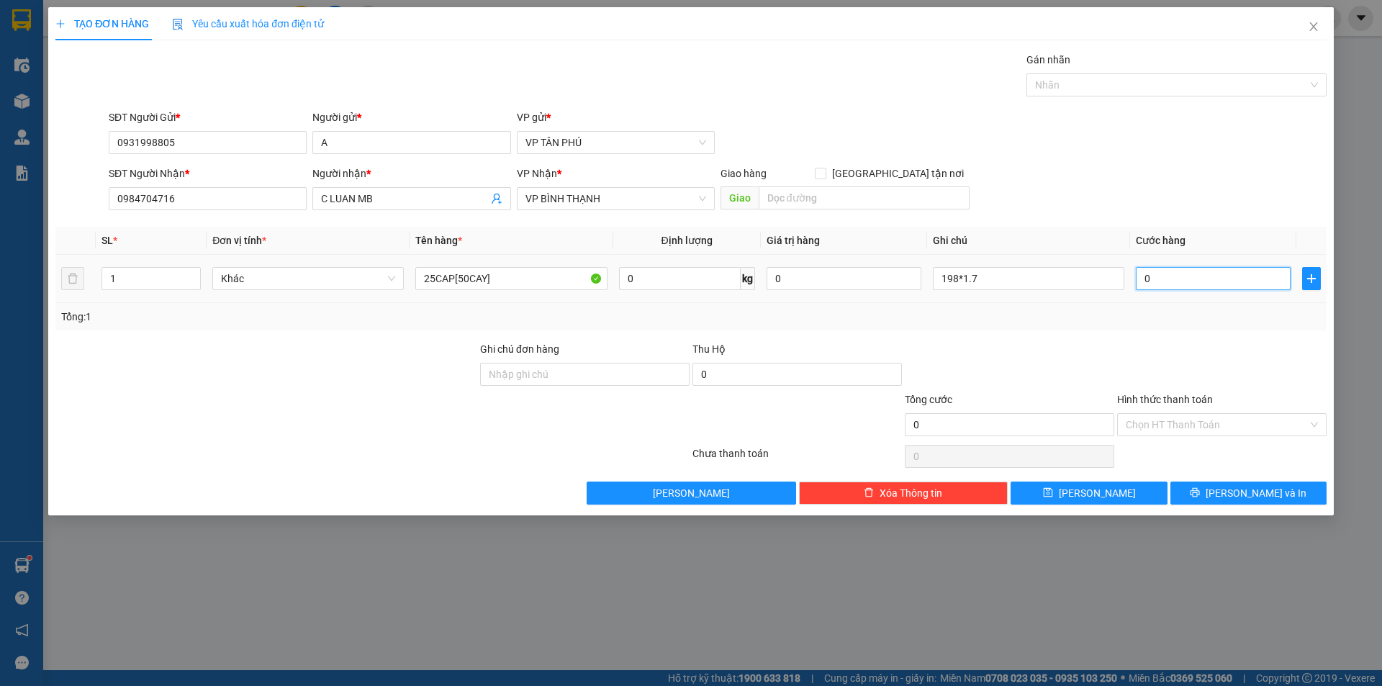
type input "3"
type input "34"
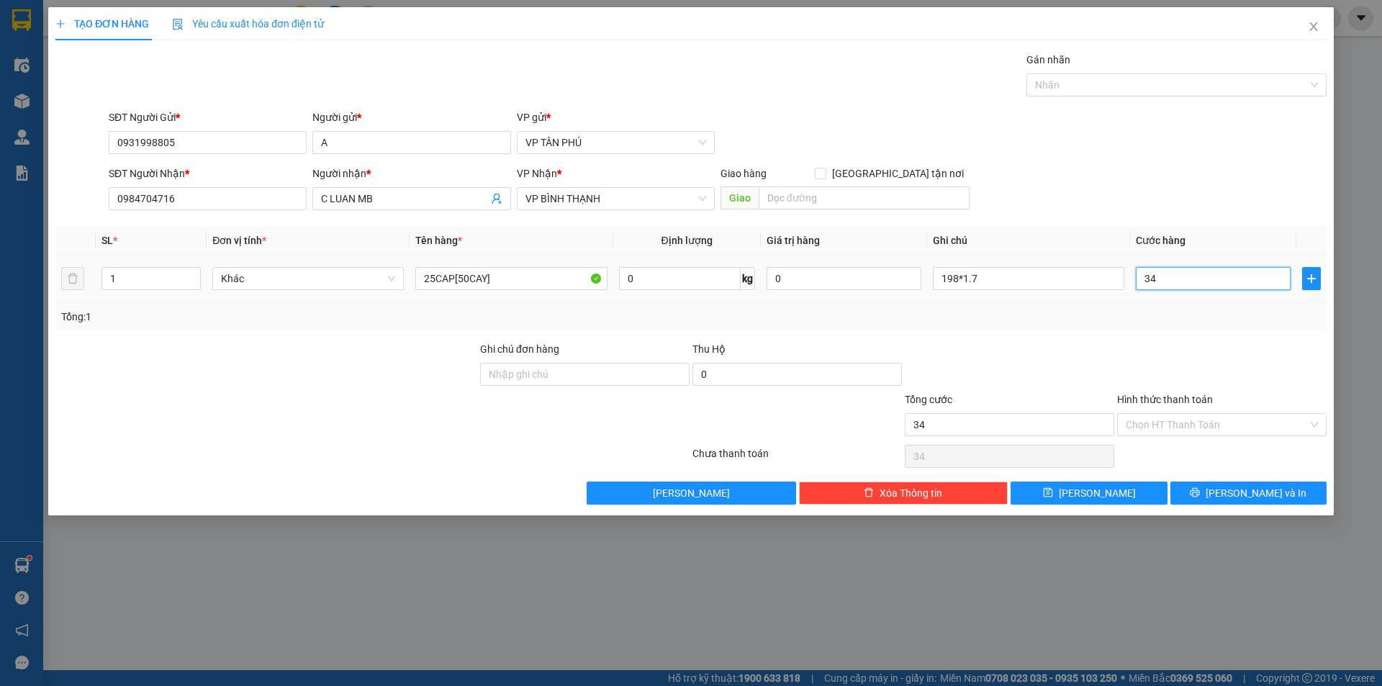
type input "340"
type input "340.000"
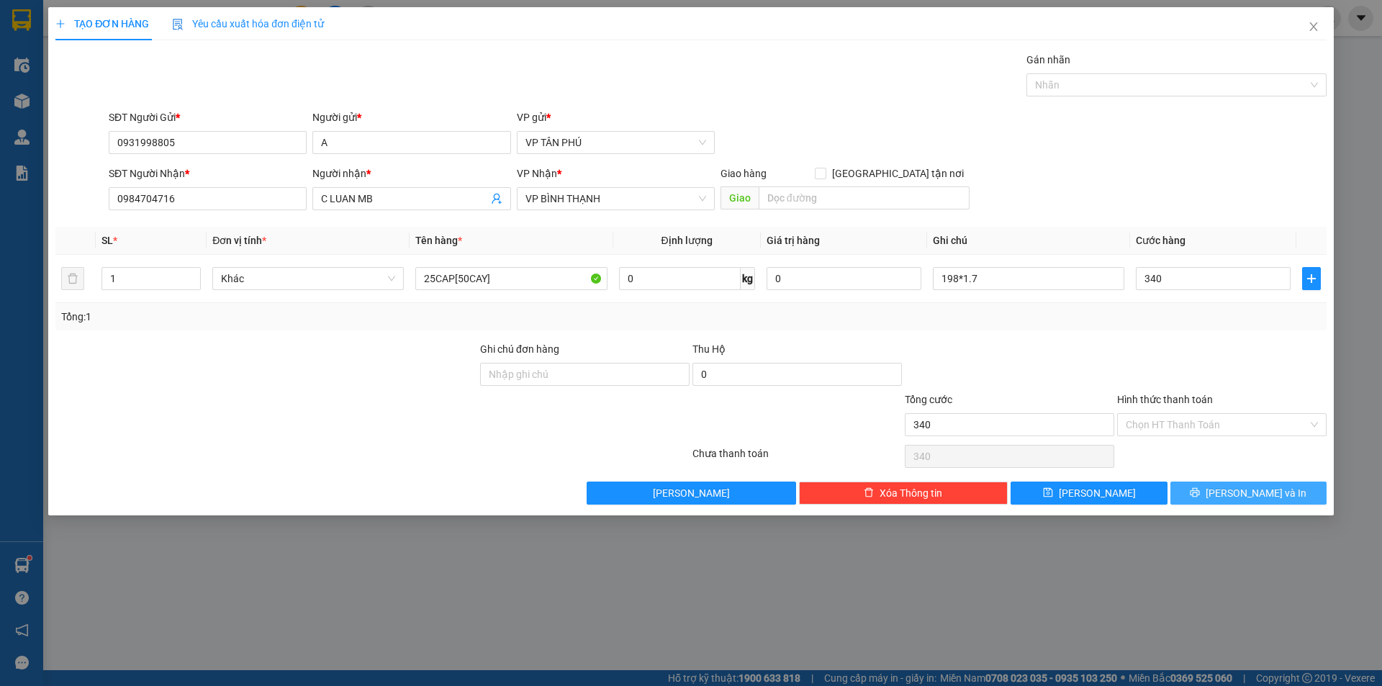
type input "340.000"
click at [1206, 493] on button "[PERSON_NAME] và In" at bounding box center [1248, 492] width 156 height 23
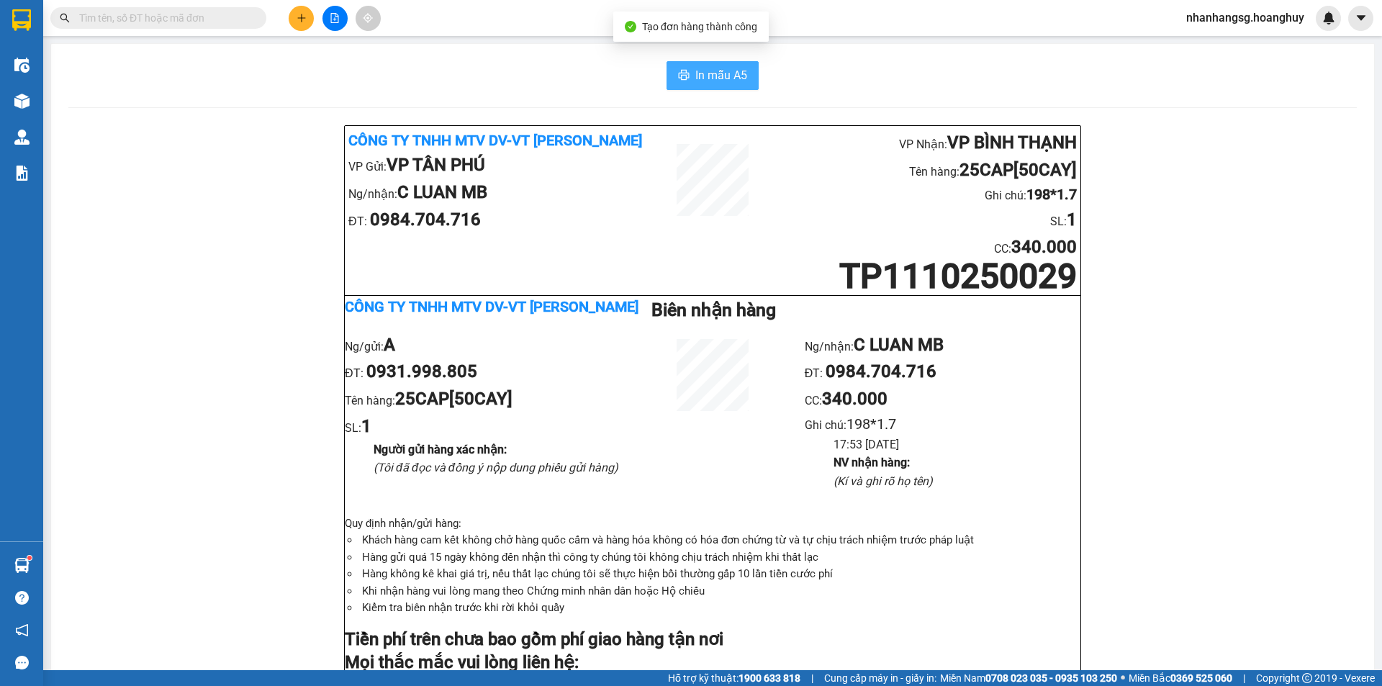
click at [707, 82] on span "In mẫu A5" at bounding box center [721, 75] width 52 height 18
